Goal: Information Seeking & Learning: Understand process/instructions

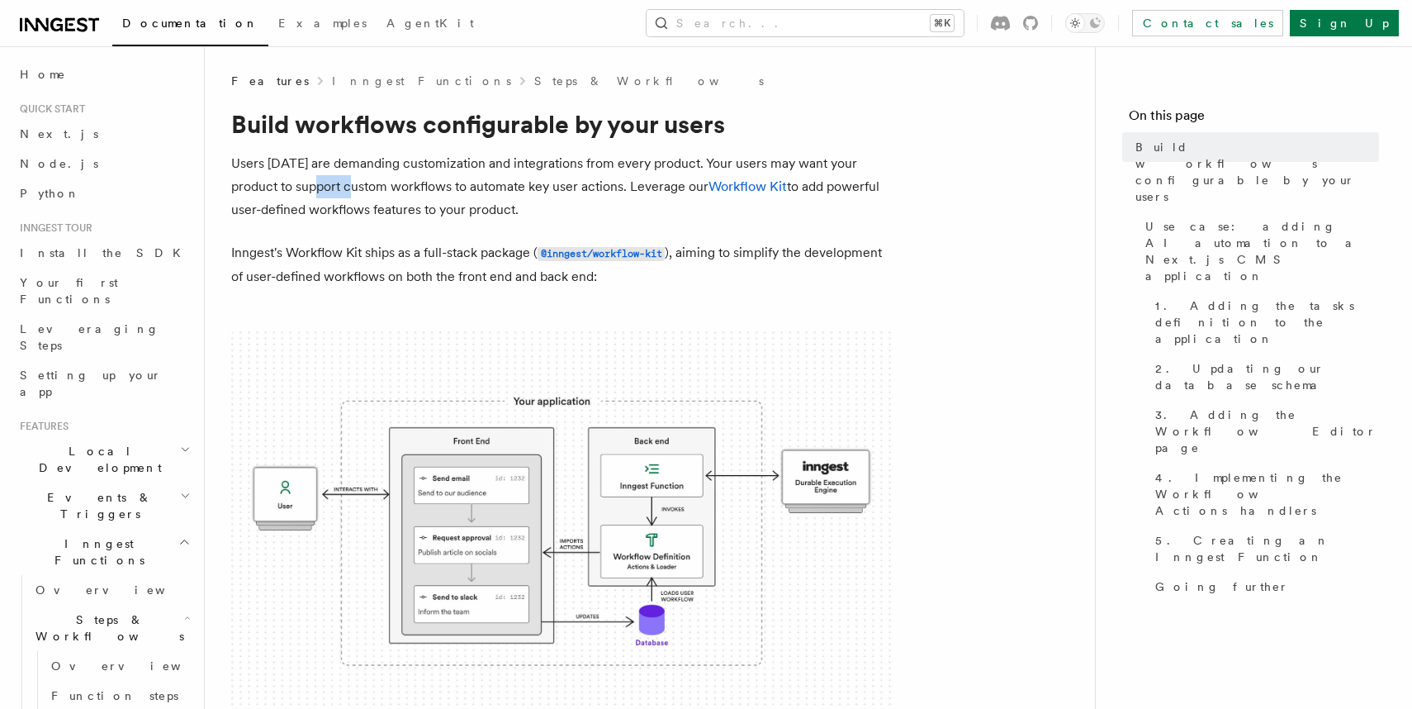
drag, startPoint x: 358, startPoint y: 178, endPoint x: 320, endPoint y: 176, distance: 38.0
click at [321, 176] on p "Users [DATE] are demanding customization and integrations from every product. Y…" at bounding box center [561, 186] width 661 height 69
click at [320, 176] on p "Users [DATE] are demanding customization and integrations from every product. Y…" at bounding box center [561, 186] width 661 height 69
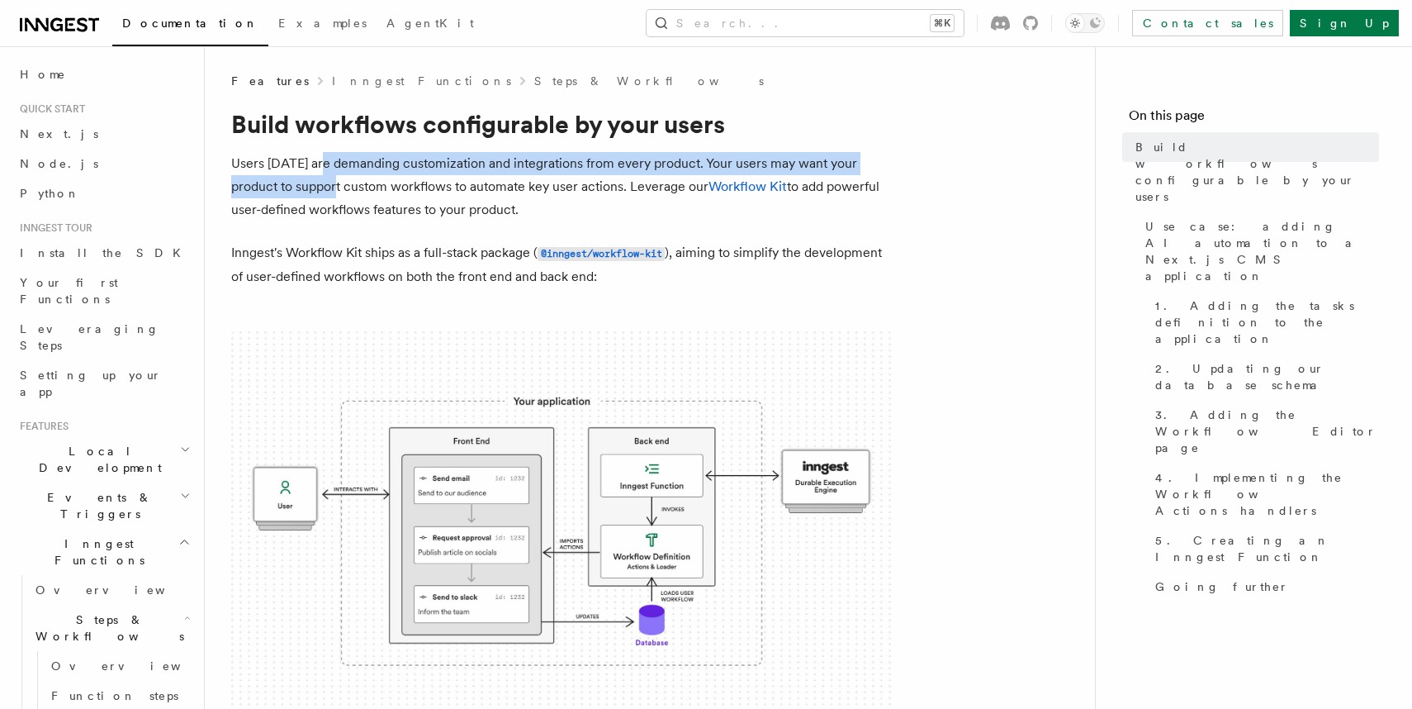
drag, startPoint x: 320, startPoint y: 176, endPoint x: 320, endPoint y: 161, distance: 14.9
click at [320, 161] on p "Users [DATE] are demanding customization and integrations from every product. Y…" at bounding box center [561, 186] width 661 height 69
click at [320, 160] on p "Users [DATE] are demanding customization and integrations from every product. Y…" at bounding box center [561, 186] width 661 height 69
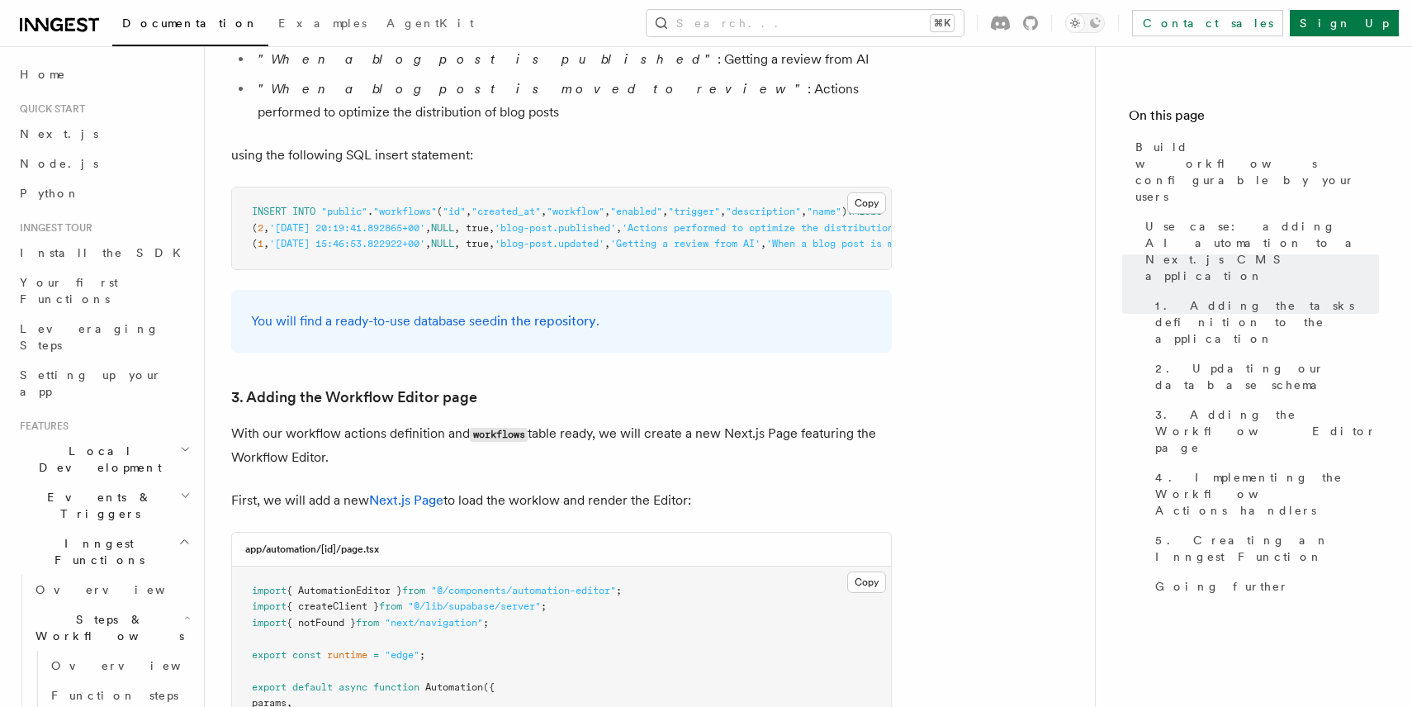
scroll to position [3299, 0]
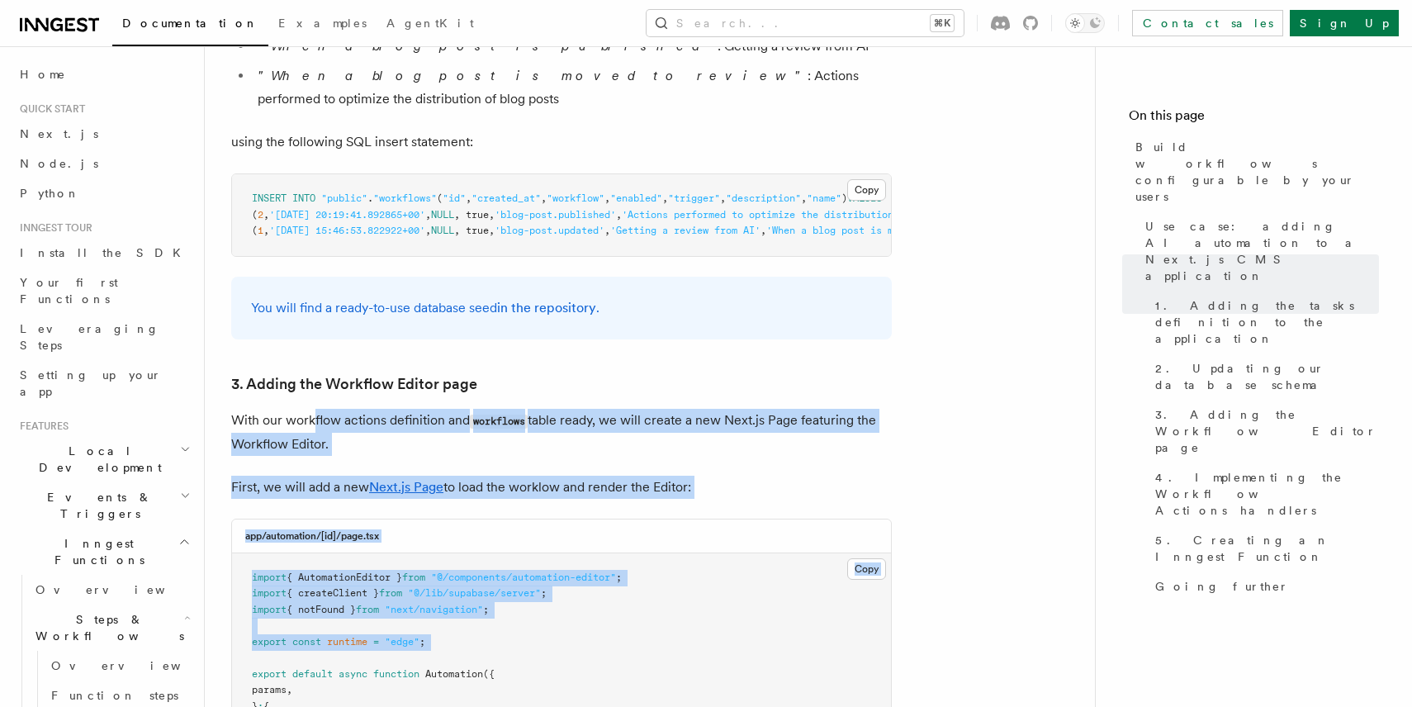
drag, startPoint x: 489, startPoint y: 384, endPoint x: 314, endPoint y: 136, distance: 303.4
click at [314, 409] on p "With our workflow actions definition and workflows table ready, we will create …" at bounding box center [561, 432] width 661 height 47
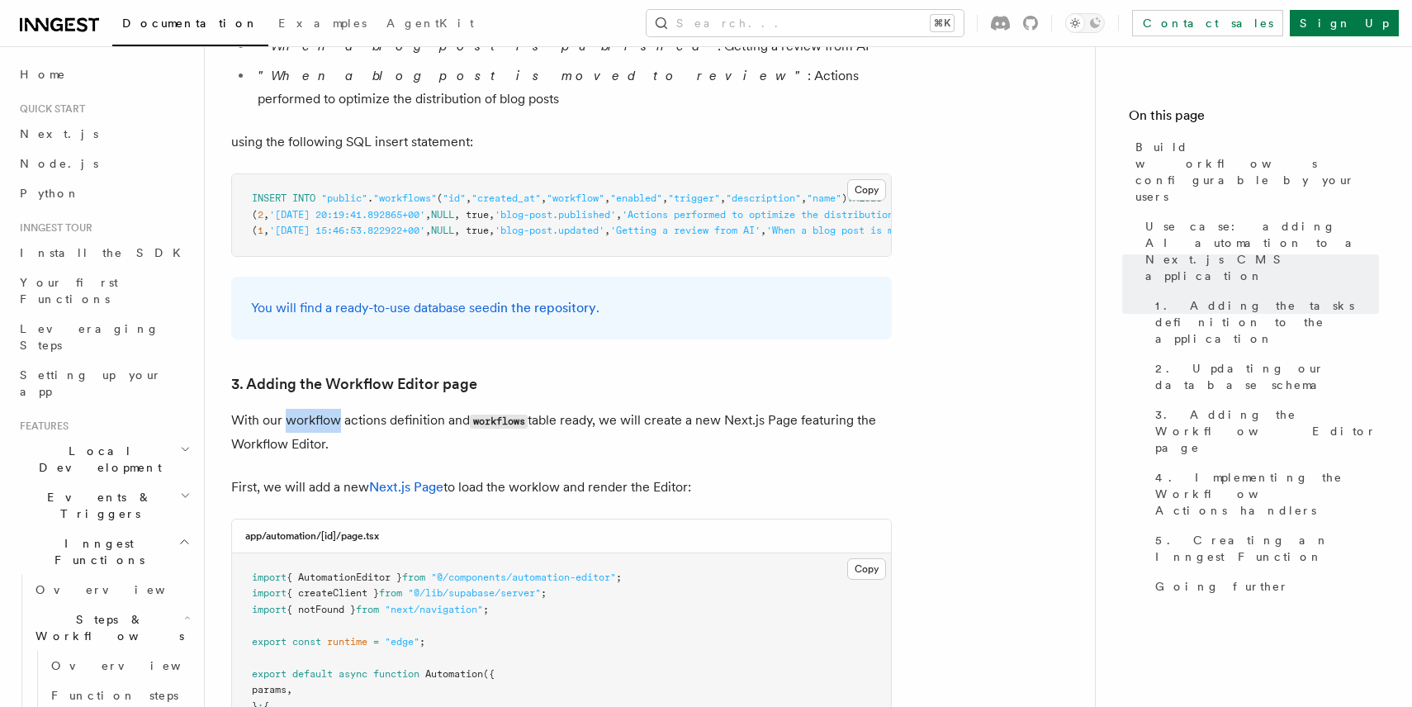
click at [314, 409] on p "With our workflow actions definition and workflows table ready, we will create …" at bounding box center [561, 432] width 661 height 47
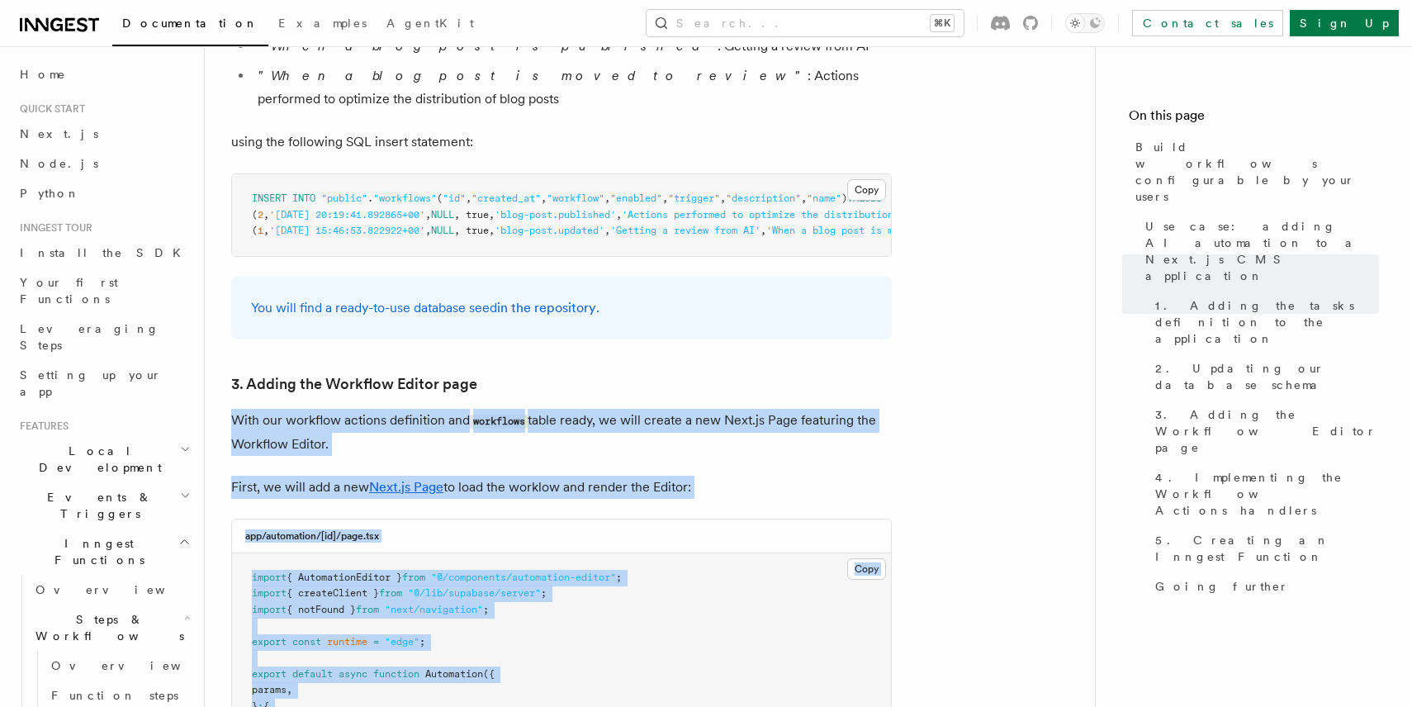
drag, startPoint x: 314, startPoint y: 135, endPoint x: 406, endPoint y: 652, distance: 525.2
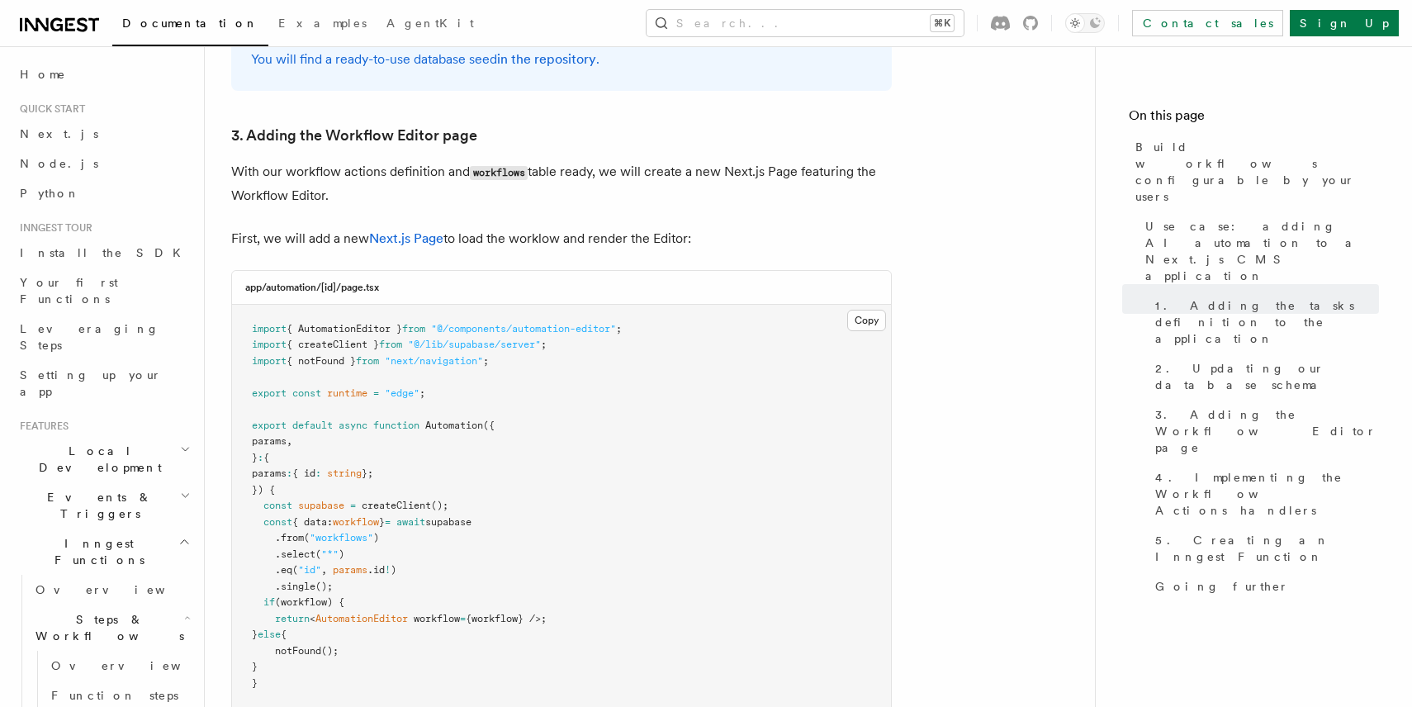
scroll to position [3549, 0]
click at [353, 611] on span "AutomationEditor" at bounding box center [362, 617] width 93 height 12
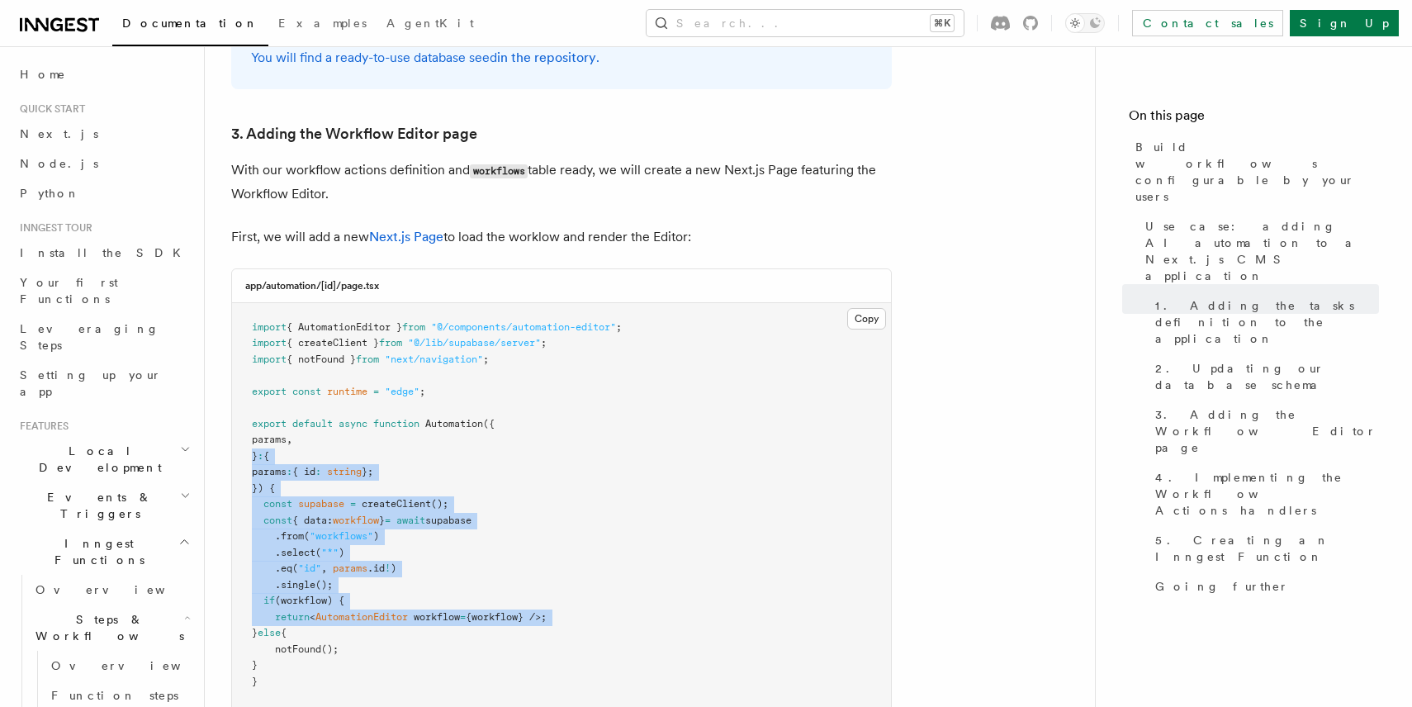
drag, startPoint x: 353, startPoint y: 342, endPoint x: 326, endPoint y: 182, distance: 162.4
click at [326, 303] on pre "import { AutomationEditor } from "@/components/automation-editor" ; import { cr…" at bounding box center [561, 513] width 659 height 420
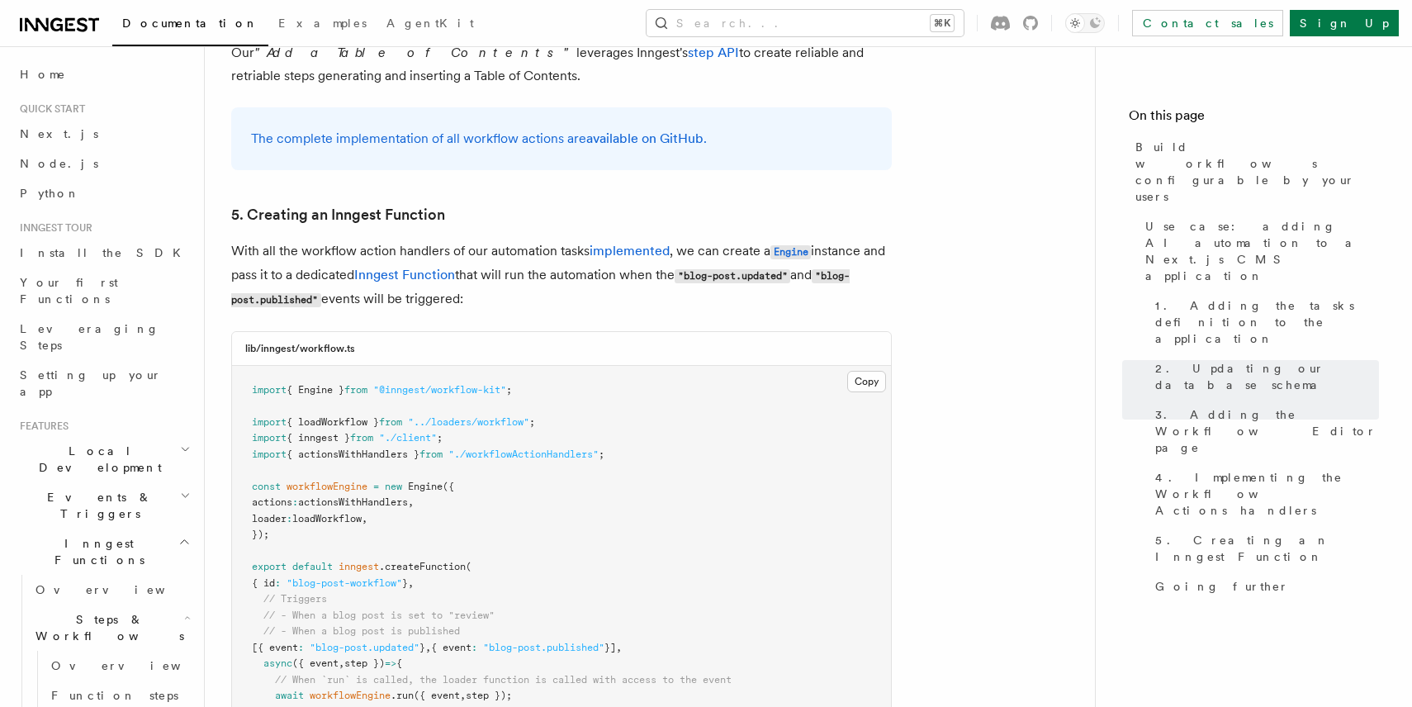
scroll to position [7098, 0]
click at [328, 672] on span "// When `run` is called, the loader function is called with access to the event" at bounding box center [503, 678] width 457 height 12
click at [328, 655] on span "({ event" at bounding box center [315, 661] width 46 height 12
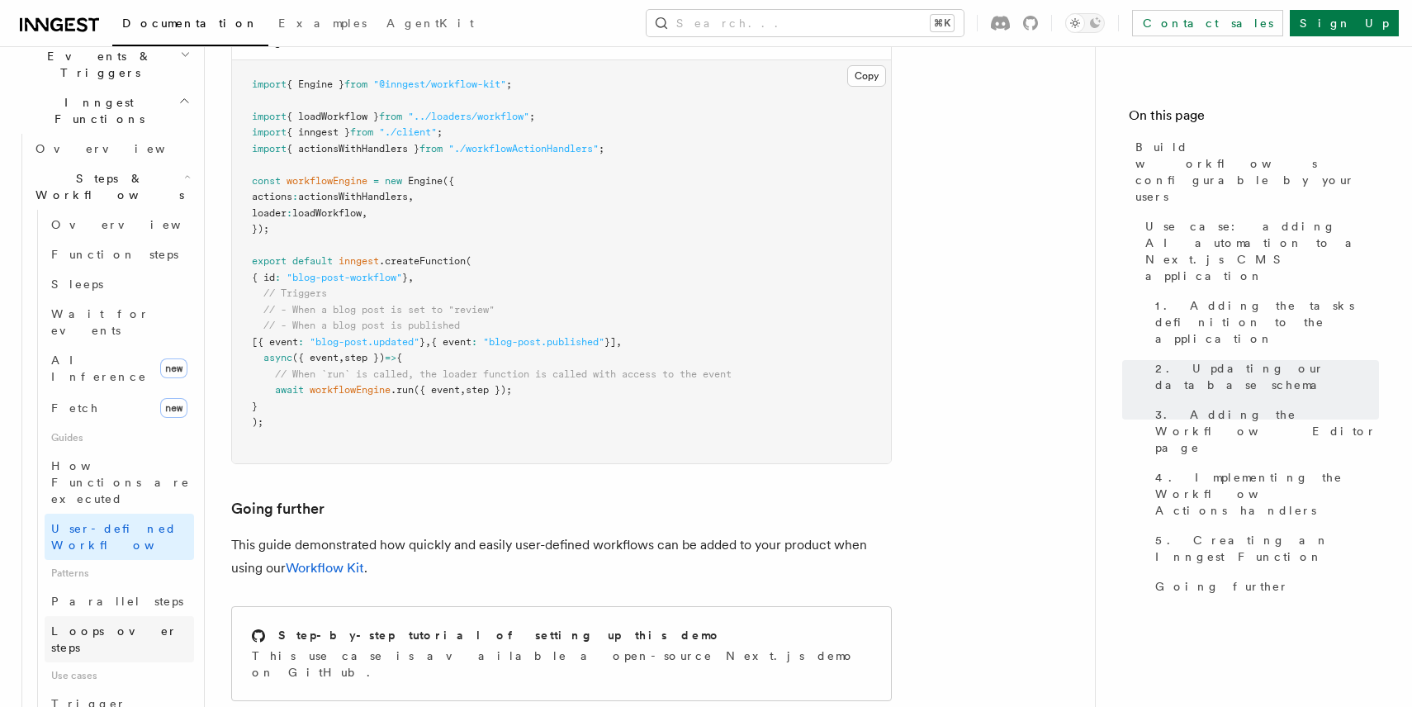
scroll to position [538, 0]
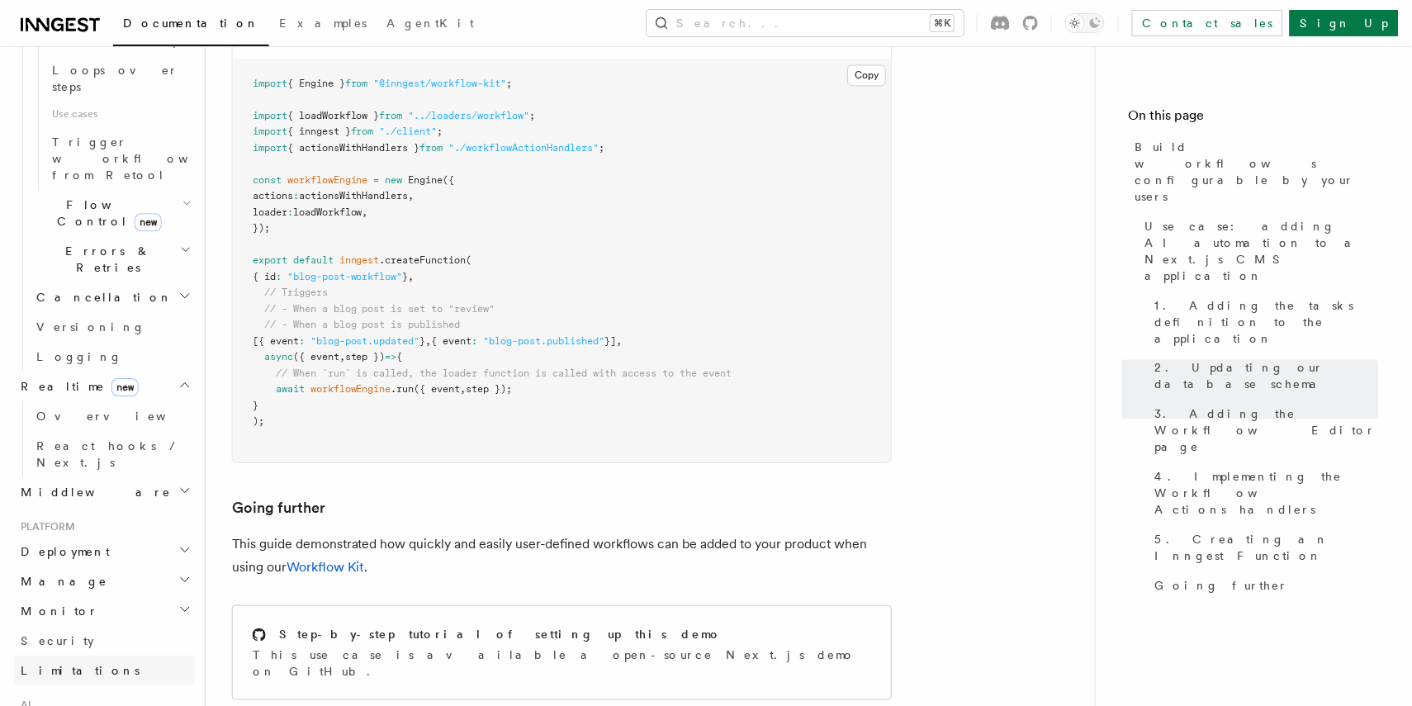
scroll to position [1120, 0]
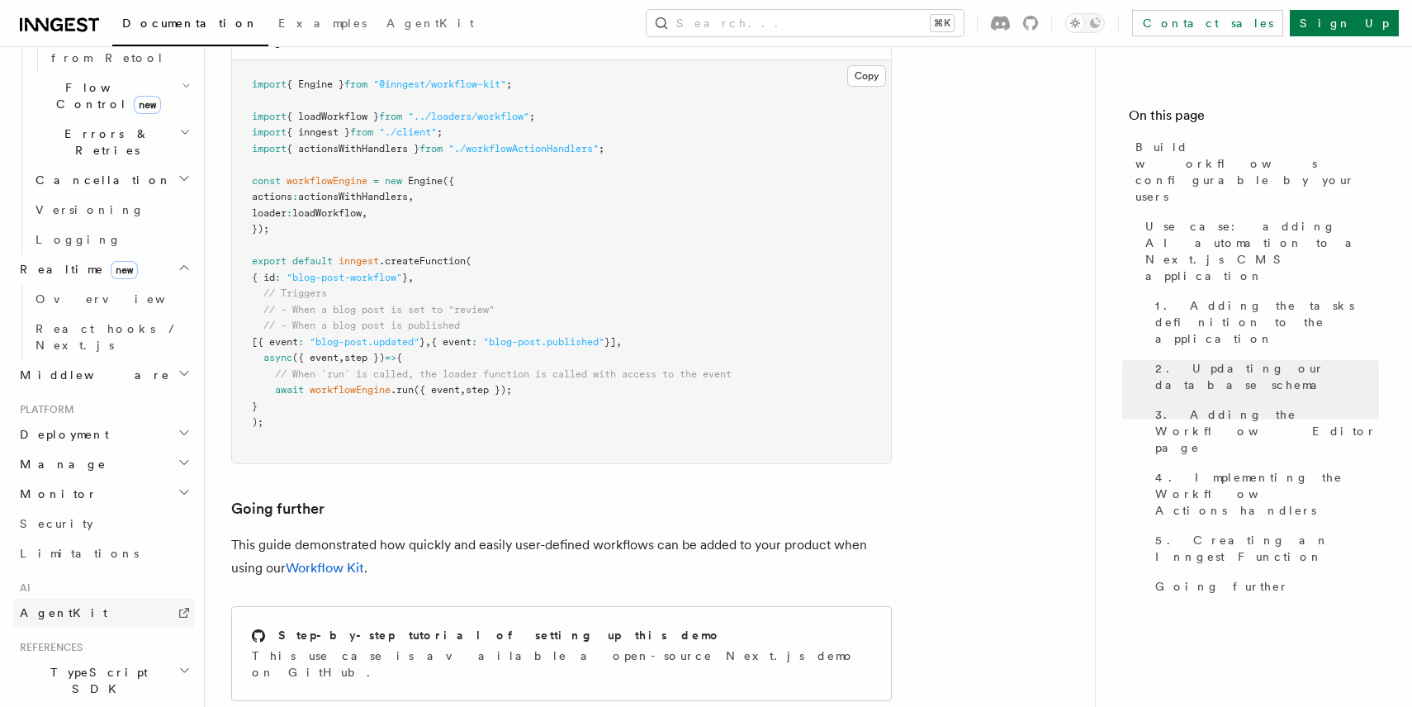
click at [81, 598] on link "AgentKit" at bounding box center [103, 613] width 181 height 30
